Goal: Task Accomplishment & Management: Check status

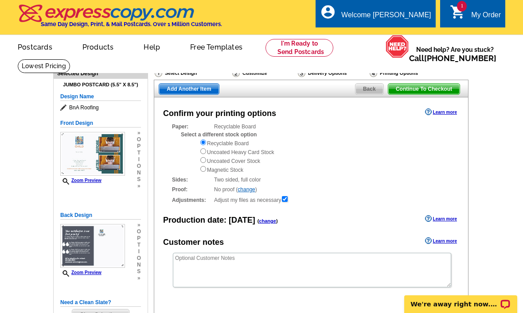
click at [478, 16] on div "My Order" at bounding box center [486, 17] width 30 height 12
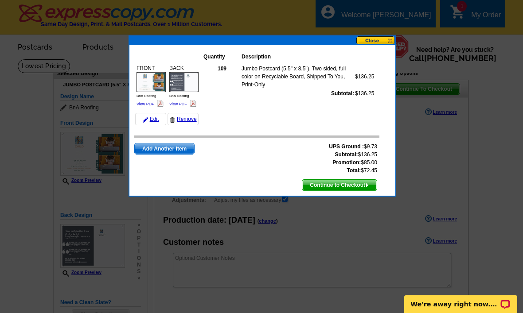
click at [186, 105] on link "View PDF" at bounding box center [178, 104] width 18 height 4
click at [374, 47] on div "Quantity Description FRONT BnA Roofing View PDF BnA Roofing $136.25" at bounding box center [262, 120] width 266 height 151
click at [378, 43] on button at bounding box center [375, 40] width 39 height 8
